Goal: Download file/media

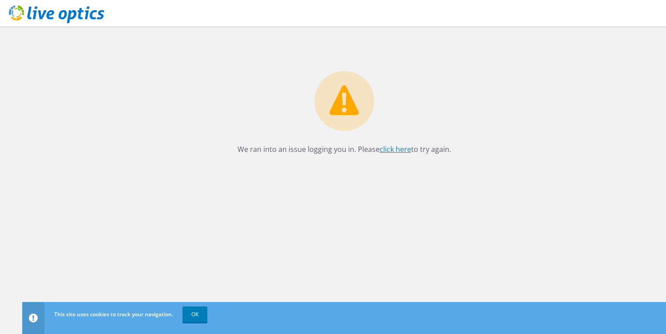
click at [393, 148] on link "click here" at bounding box center [396, 149] width 32 height 10
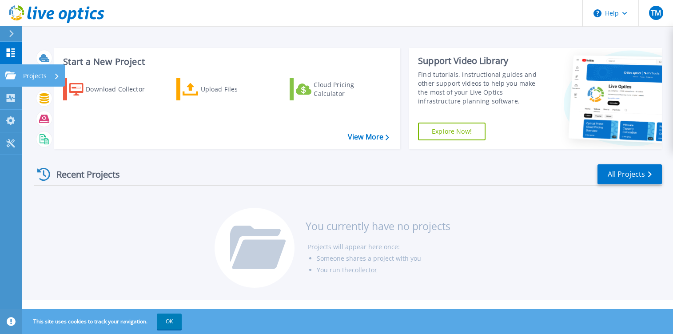
click at [32, 75] on p "Projects" at bounding box center [35, 75] width 24 height 23
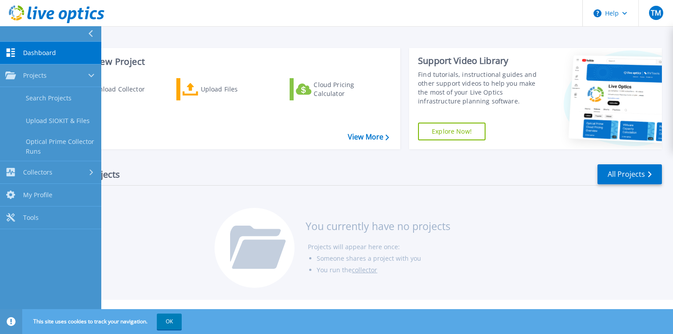
click at [35, 51] on span "Dashboard" at bounding box center [39, 53] width 33 height 8
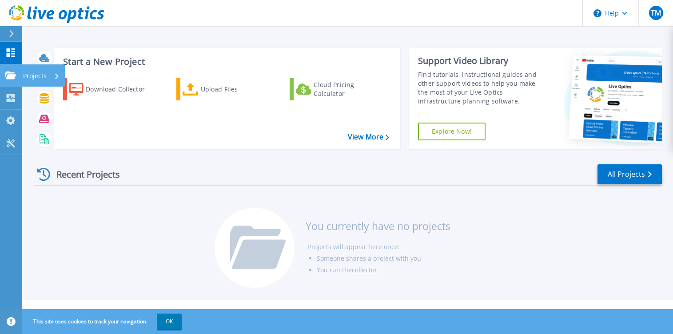
click at [11, 77] on icon at bounding box center [10, 75] width 11 height 8
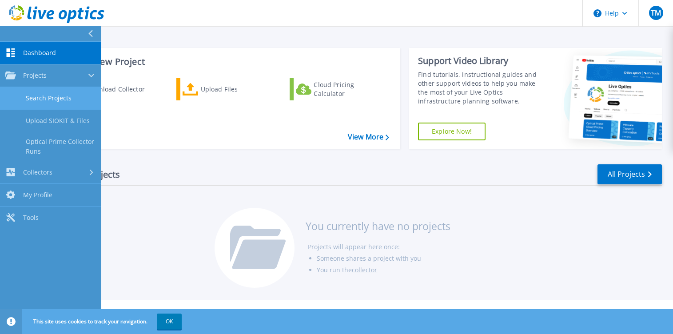
click at [37, 96] on link "Search Projects" at bounding box center [50, 98] width 101 height 23
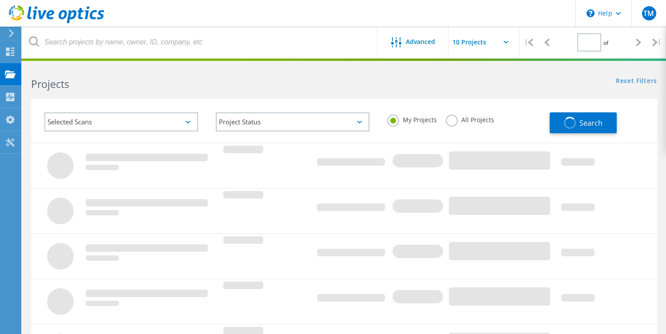
type input "1"
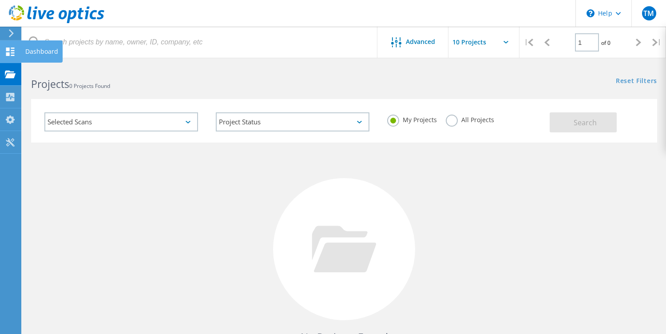
click at [10, 50] on icon at bounding box center [10, 52] width 11 height 8
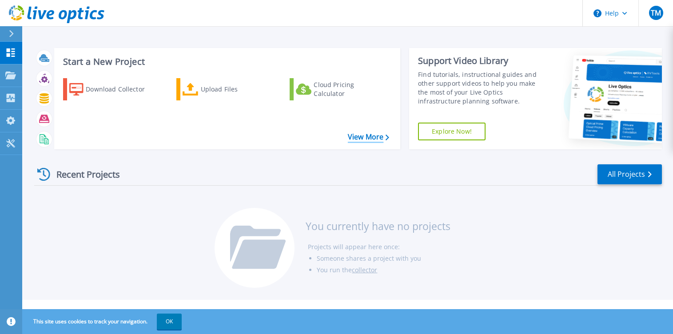
click at [363, 136] on link "View More" at bounding box center [368, 137] width 41 height 8
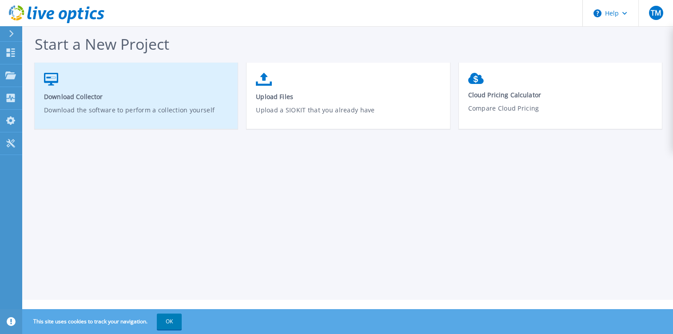
click at [52, 79] on icon at bounding box center [51, 79] width 14 height 13
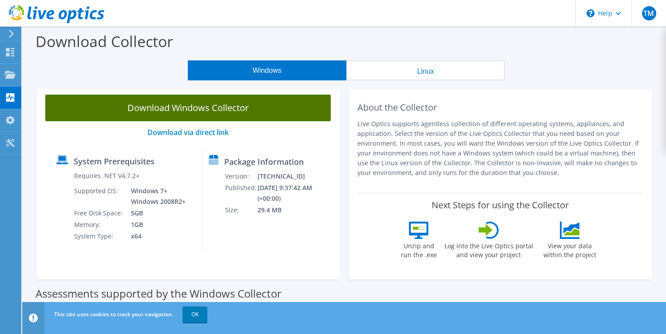
click at [186, 105] on link "Download Windows Collector" at bounding box center [187, 108] width 285 height 27
